Goal: Navigation & Orientation: Go to known website

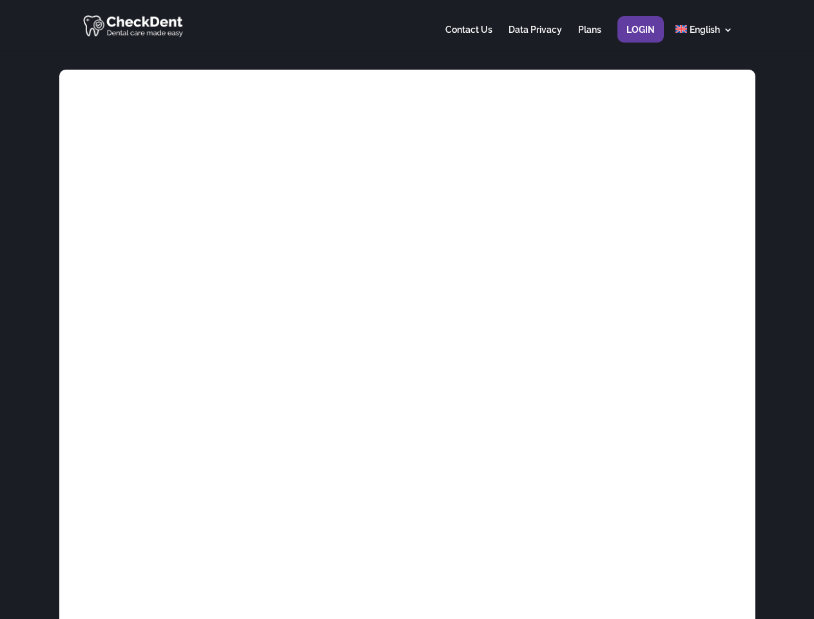
click at [407, 25] on div at bounding box center [406, 25] width 651 height 50
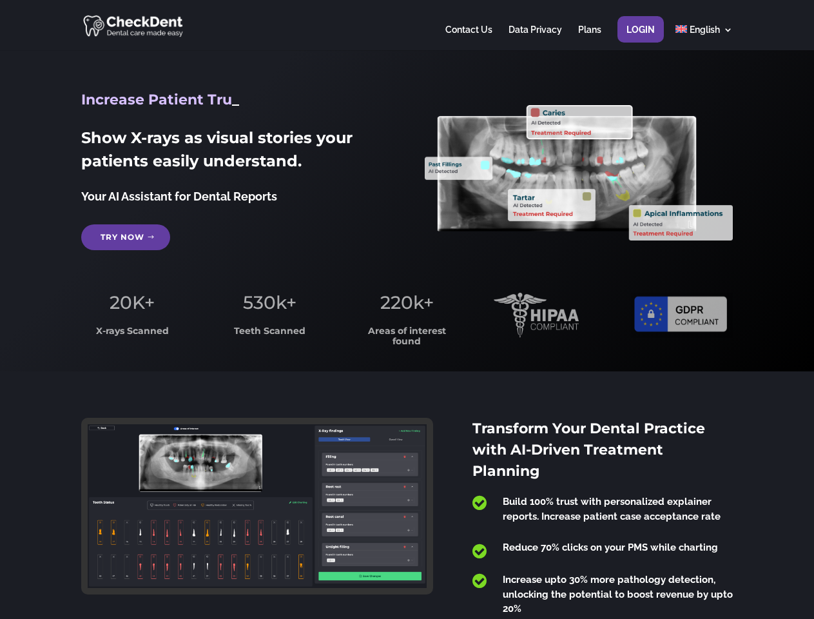
click at [407, 309] on span "220k+" at bounding box center [407, 302] width 54 height 22
click at [407, 25] on div at bounding box center [406, 25] width 651 height 50
